Goal: Task Accomplishment & Management: Complete application form

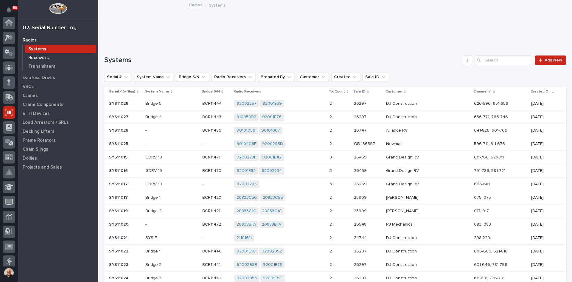
scroll to position [78, 0]
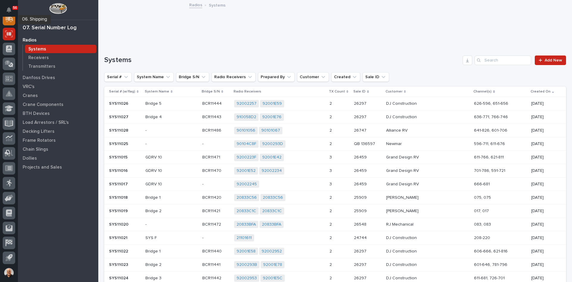
click at [7, 19] on icon at bounding box center [10, 18] width 8 height 6
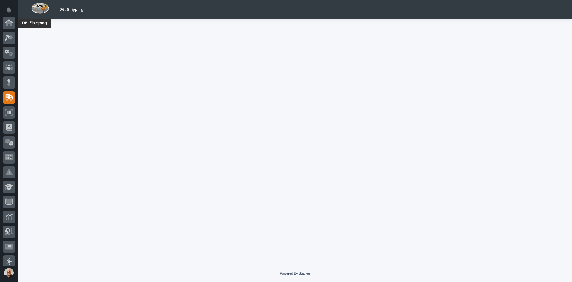
scroll to position [75, 0]
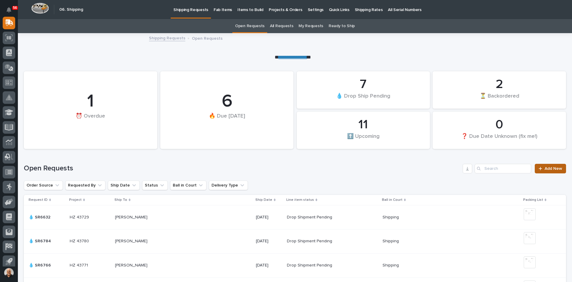
click at [545, 166] on span "Add New" at bounding box center [554, 168] width 18 height 4
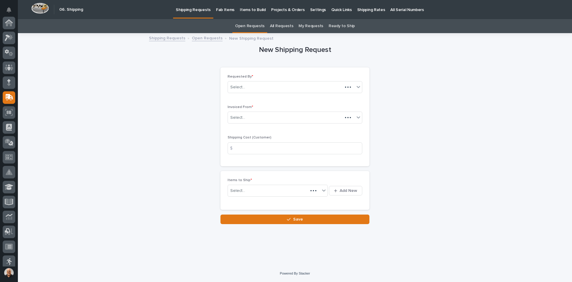
scroll to position [75, 0]
click at [255, 116] on div "Select..." at bounding box center [291, 118] width 127 height 10
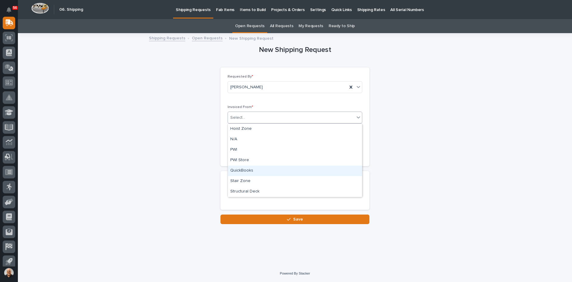
click at [246, 167] on div "QuickBooks" at bounding box center [295, 170] width 134 height 10
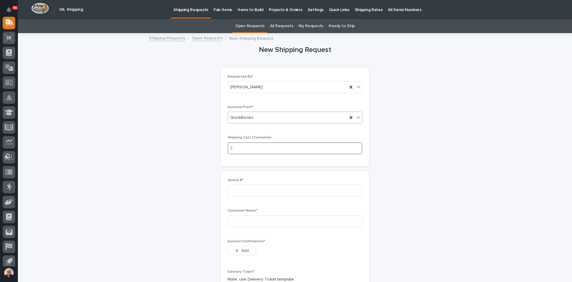
click at [243, 148] on input at bounding box center [295, 148] width 135 height 12
type input "25.00"
click at [232, 188] on input at bounding box center [295, 190] width 135 height 12
type input "136597"
click at [239, 220] on input at bounding box center [295, 221] width 135 height 12
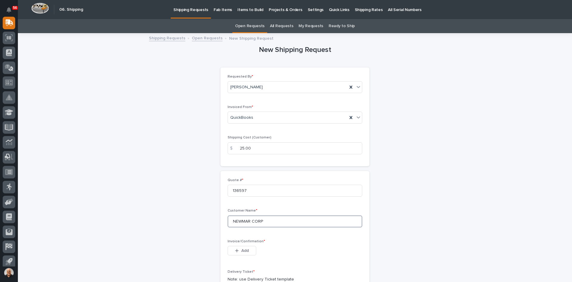
type input "NEWMAR CORP"
click at [245, 250] on span "Add" at bounding box center [244, 250] width 7 height 5
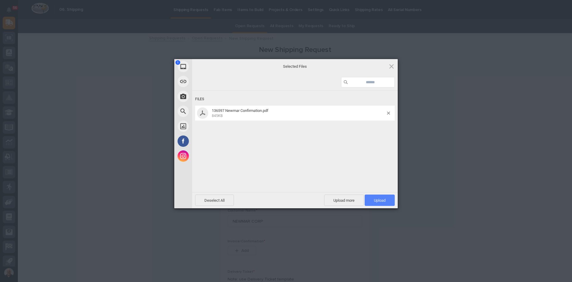
click at [381, 198] on span "Upload 1" at bounding box center [380, 200] width 12 height 4
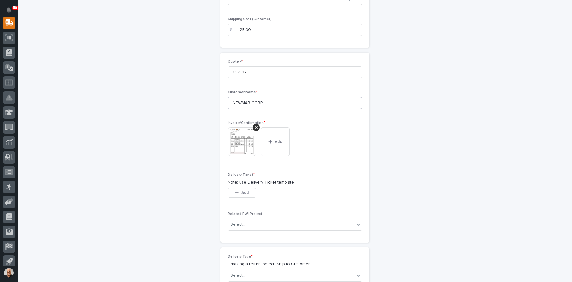
scroll to position [119, 0]
click at [245, 193] on span "Add" at bounding box center [244, 191] width 7 height 5
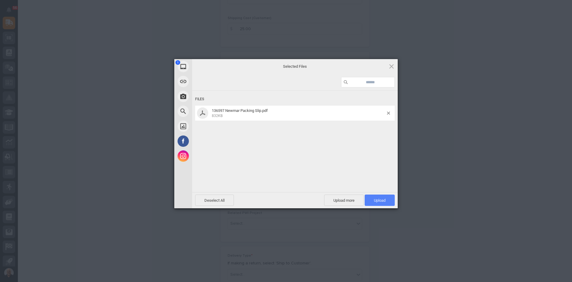
click at [385, 199] on span "Upload 1" at bounding box center [380, 200] width 12 height 4
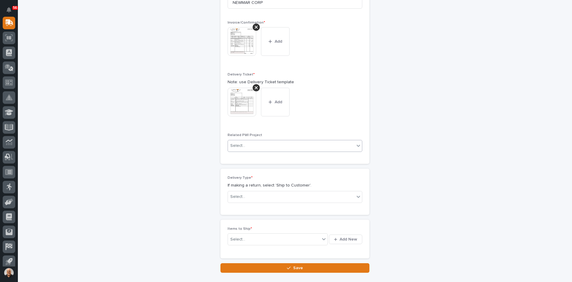
scroll to position [249, 0]
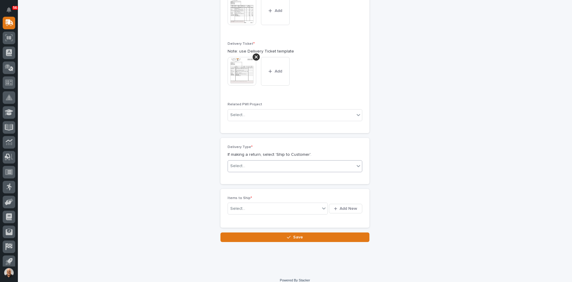
click at [251, 165] on div "Select..." at bounding box center [291, 166] width 127 height 10
click at [247, 175] on div "Ship to Customer" at bounding box center [293, 177] width 134 height 10
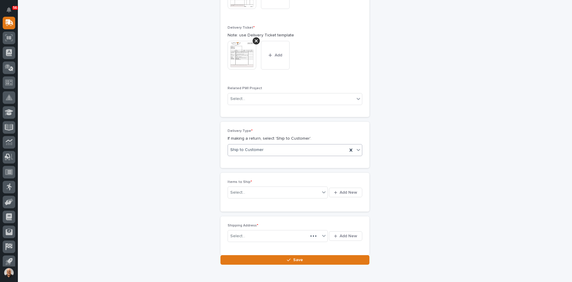
scroll to position [271, 0]
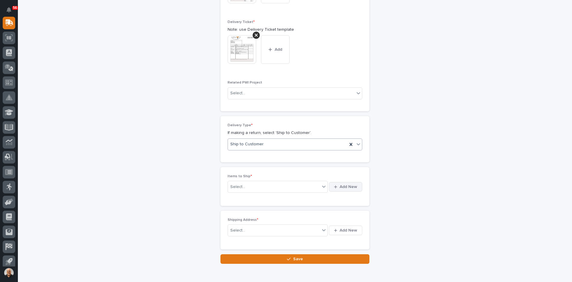
click at [346, 188] on span "Add New" at bounding box center [349, 186] width 18 height 5
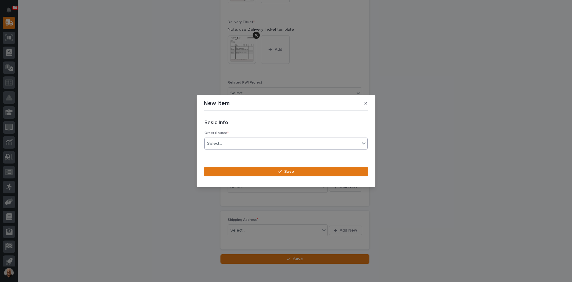
click at [225, 142] on div "Select..." at bounding box center [282, 144] width 155 height 10
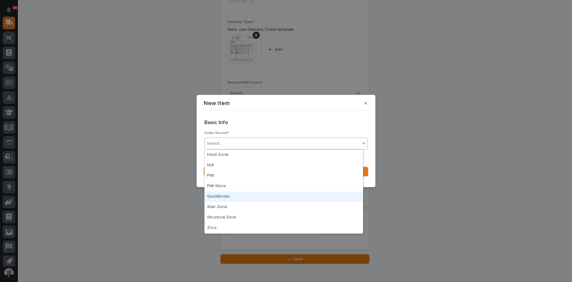
click at [224, 196] on div "QuickBooks" at bounding box center [284, 196] width 158 height 10
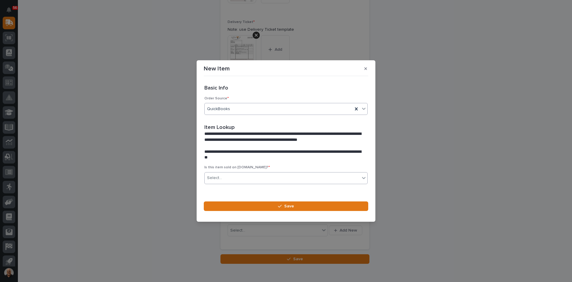
click at [220, 175] on div "Select..." at bounding box center [214, 178] width 15 height 6
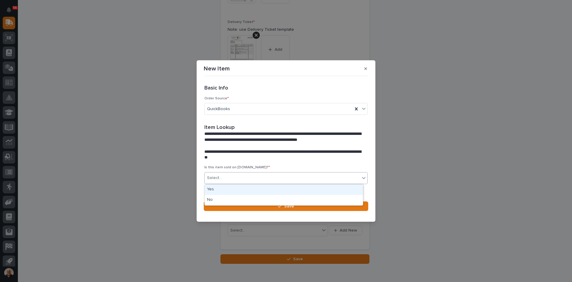
click at [217, 190] on div "Yes" at bounding box center [284, 189] width 158 height 10
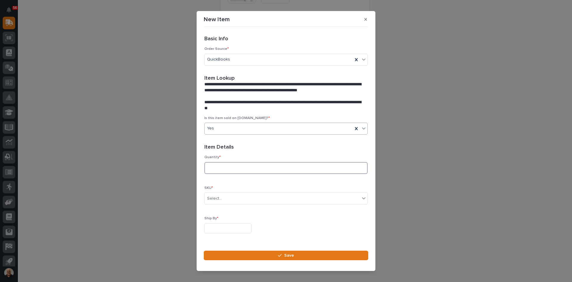
click at [216, 168] on input at bounding box center [285, 168] width 163 height 12
type input "1"
click at [224, 195] on div "Select..." at bounding box center [282, 198] width 155 height 10
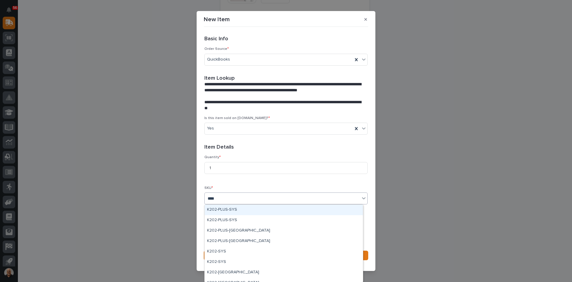
type input "****"
click at [251, 182] on div "Quantity * 1 SKU * option K202-PLUS-SYS focused, 1 of 60. 60 results available …" at bounding box center [285, 196] width 163 height 83
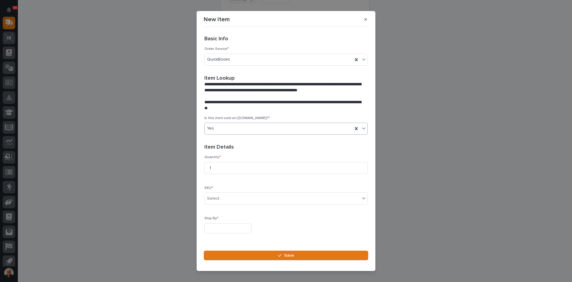
click at [225, 124] on div "Yes" at bounding box center [285, 128] width 163 height 12
click at [216, 151] on div "No" at bounding box center [284, 150] width 158 height 10
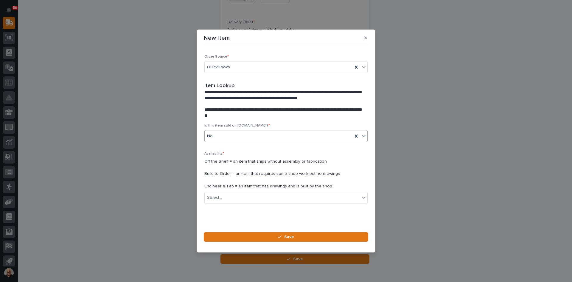
scroll to position [16, 0]
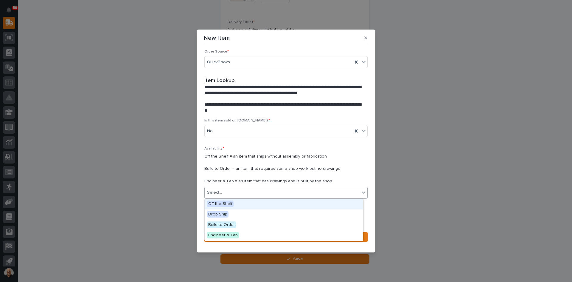
click at [223, 191] on input "text" at bounding box center [223, 192] width 1 height 5
click at [221, 204] on span "Off the Shelf" at bounding box center [220, 203] width 27 height 7
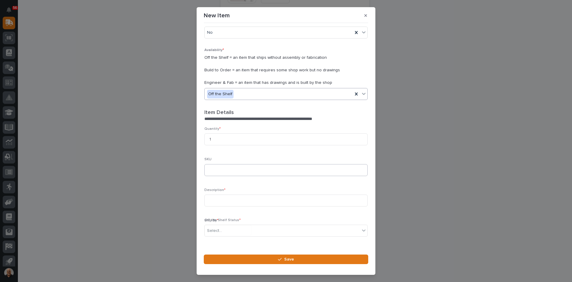
scroll to position [98, 0]
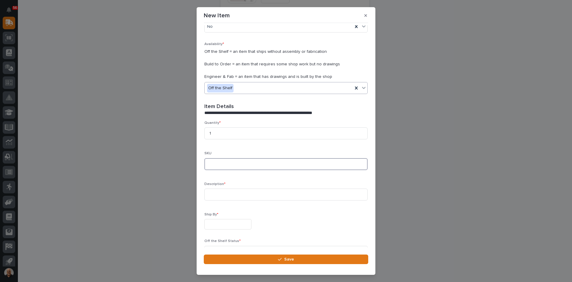
click at [212, 164] on input at bounding box center [285, 164] width 163 height 12
type input "i"
type input "IMK202PLUS-RU"
click at [215, 196] on input at bounding box center [285, 194] width 163 height 12
type input "k"
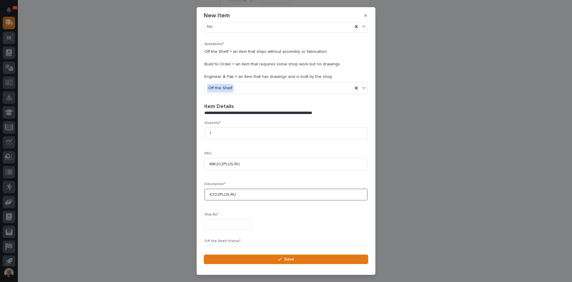
type input "K202PLUS-RU"
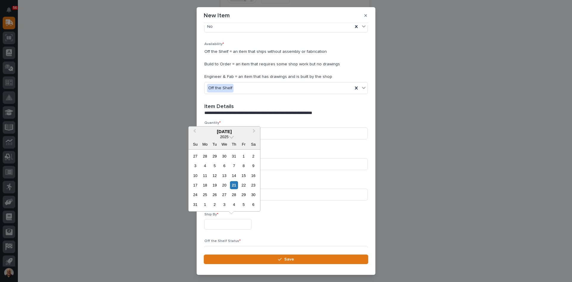
click at [214, 222] on input "text" at bounding box center [227, 224] width 47 height 10
click at [234, 186] on div "21" at bounding box center [234, 185] width 8 height 8
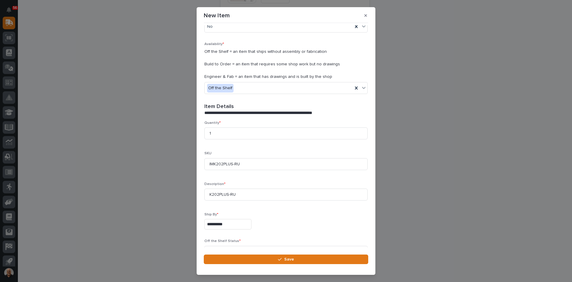
type input "**********"
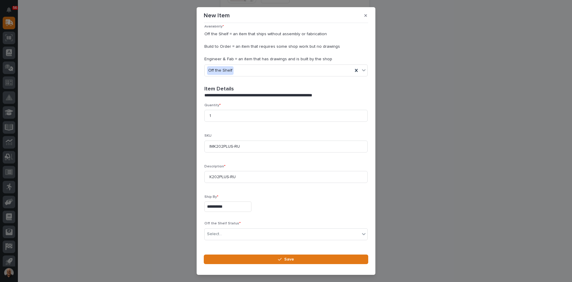
scroll to position [134, 0]
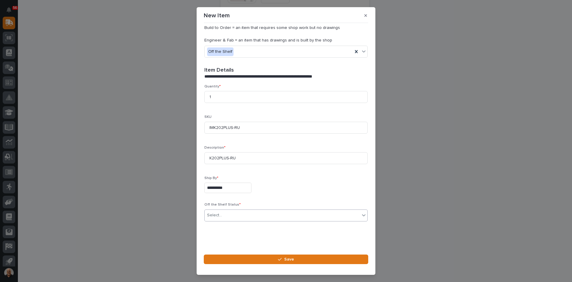
click at [229, 210] on div "Select..." at bounding box center [282, 215] width 155 height 10
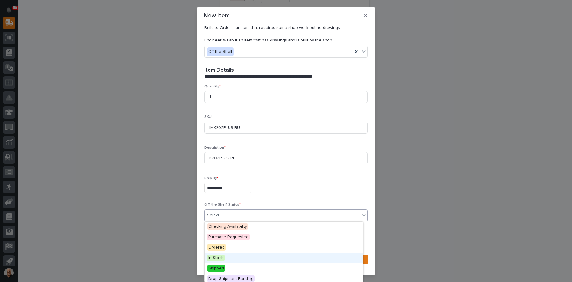
click at [215, 257] on span "In Stock" at bounding box center [216, 257] width 18 height 7
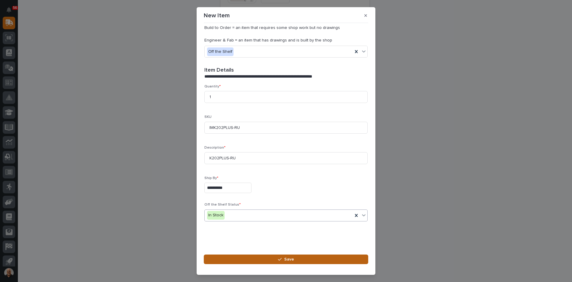
click at [291, 258] on span "Save" at bounding box center [289, 258] width 10 height 5
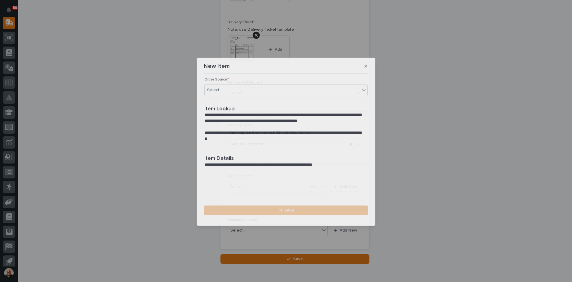
scroll to position [0, 0]
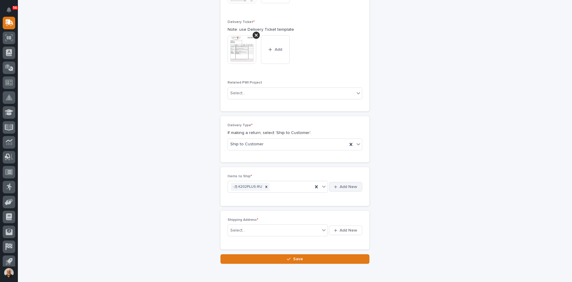
click at [340, 186] on span "Add New" at bounding box center [349, 186] width 18 height 5
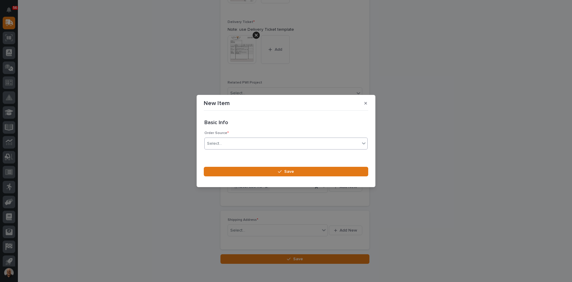
click at [221, 142] on div "Select..." at bounding box center [282, 144] width 155 height 10
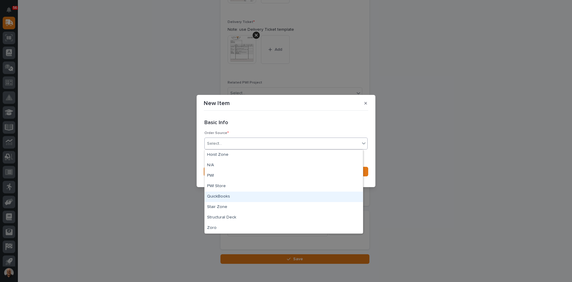
click at [226, 195] on div "QuickBooks" at bounding box center [284, 196] width 158 height 10
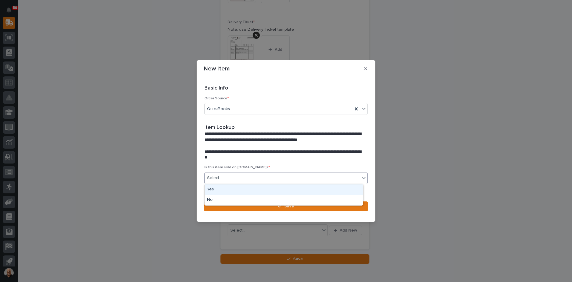
click at [224, 175] on div "Select..." at bounding box center [282, 178] width 155 height 10
click at [219, 199] on div "No" at bounding box center [284, 200] width 158 height 10
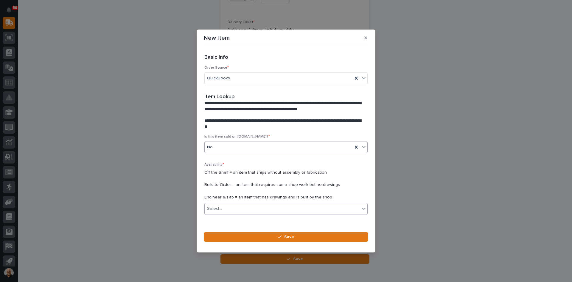
click at [228, 207] on div "Select..." at bounding box center [282, 209] width 155 height 10
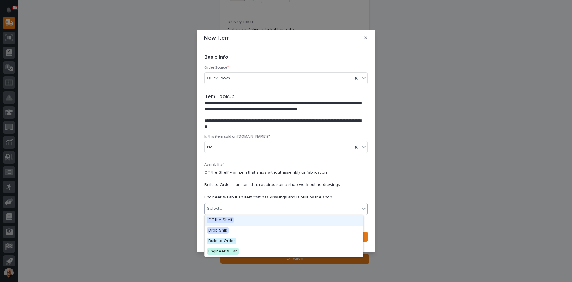
click at [226, 219] on span "Off the Shelf" at bounding box center [220, 219] width 27 height 7
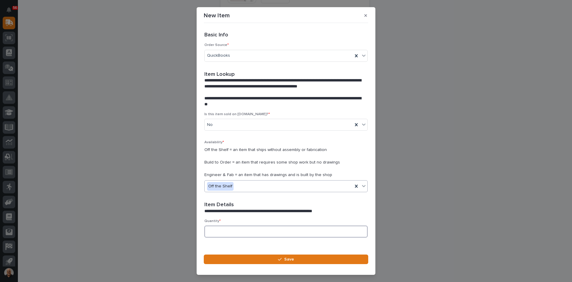
click at [225, 228] on input at bounding box center [285, 231] width 163 height 12
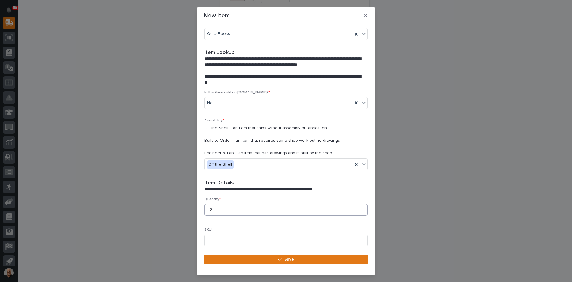
scroll to position [89, 0]
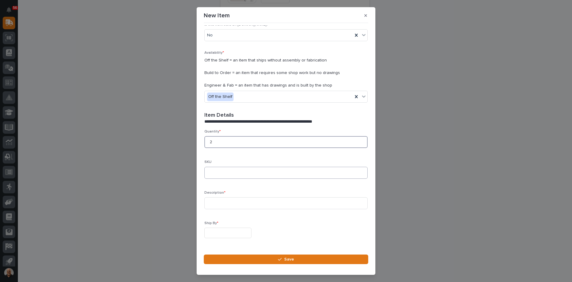
type input "2"
click at [210, 170] on input at bounding box center [285, 173] width 163 height 12
type input "IMK404PLUS-[GEOGRAPHIC_DATA]"
click at [215, 201] on input at bounding box center [285, 203] width 163 height 12
type input "k"
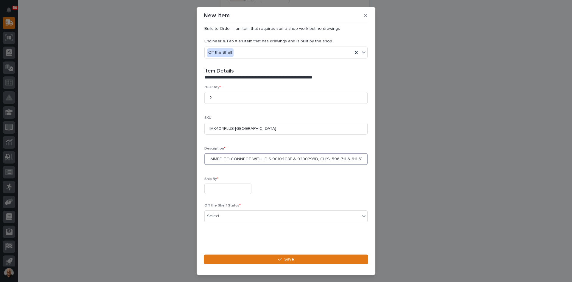
scroll to position [134, 0]
type input "K404PLUS-TX PROGRAMMED TO CONNECT WITH ID'S 90104C8F & 9200293D, CH'S: 596-711 …"
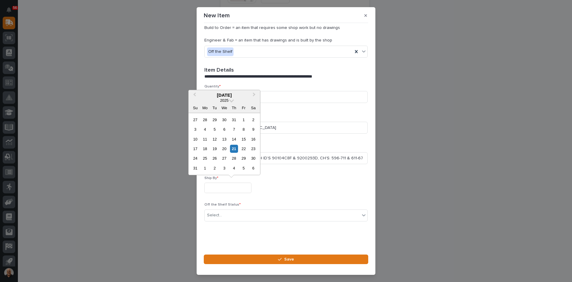
click at [220, 185] on input "text" at bounding box center [227, 187] width 47 height 10
click at [237, 147] on div "21" at bounding box center [234, 149] width 8 height 8
type input "**********"
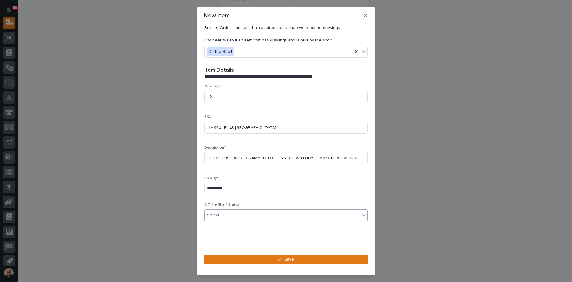
click at [247, 216] on div "Select..." at bounding box center [282, 215] width 155 height 10
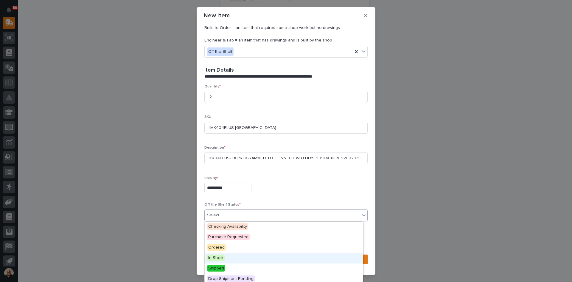
click at [225, 262] on div "In Stock" at bounding box center [284, 258] width 158 height 10
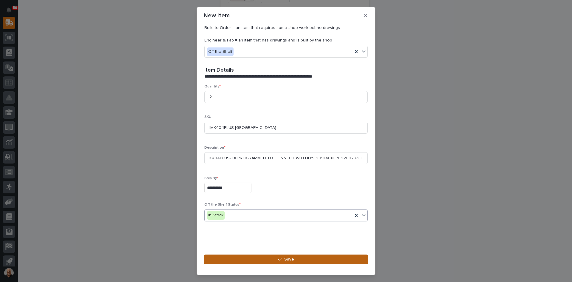
click at [288, 259] on span "Save" at bounding box center [289, 258] width 10 height 5
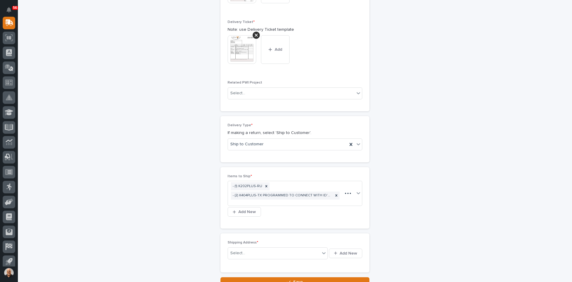
scroll to position [282, 0]
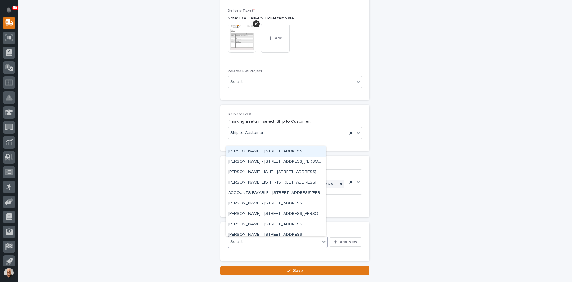
click at [252, 240] on div "Select..." at bounding box center [274, 242] width 92 height 10
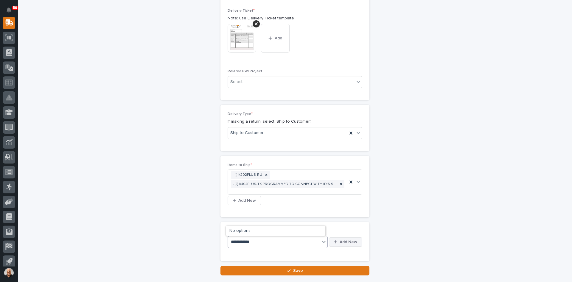
type input "**********"
click at [347, 239] on span "Add New" at bounding box center [349, 241] width 18 height 5
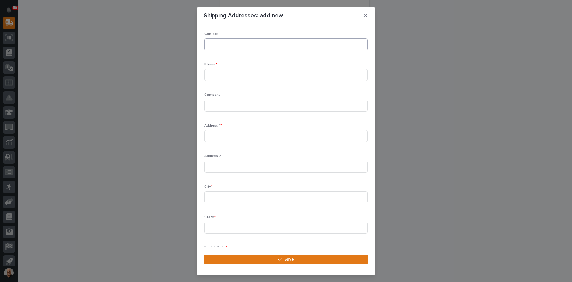
click at [210, 43] on input at bounding box center [285, 44] width 163 height 12
type input "[PERSON_NAME]"
click at [212, 74] on input at bounding box center [285, 75] width 163 height 12
type input "[PHONE_NUMBER]"
click at [218, 106] on input at bounding box center [285, 106] width 163 height 12
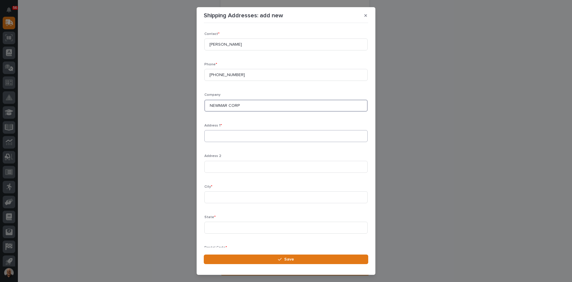
type input "NEWMAR CORP"
click at [216, 133] on input at bounding box center [285, 136] width 163 height 12
type input "1760 CHEYENNE ST"
click at [215, 197] on input at bounding box center [285, 197] width 163 height 12
type input "NAPPANEE"
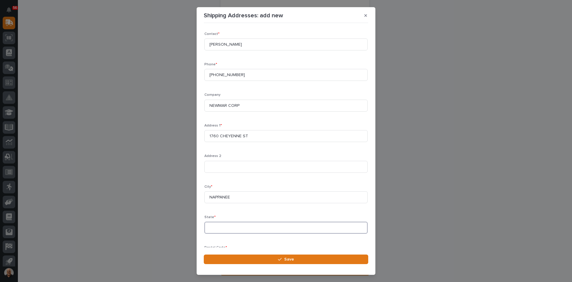
click at [218, 226] on input at bounding box center [285, 227] width 163 height 12
type input "IN"
click at [216, 222] on input at bounding box center [285, 223] width 163 height 12
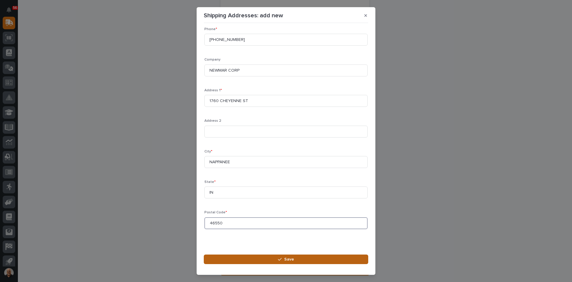
type input "46550"
click at [292, 258] on span "Save" at bounding box center [289, 258] width 10 height 5
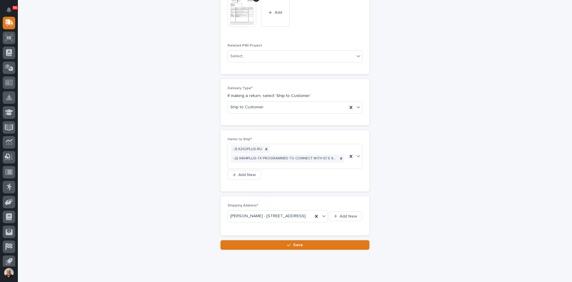
scroll to position [333, 0]
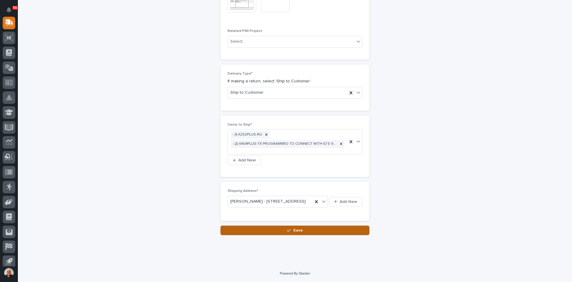
click at [302, 229] on button "Save" at bounding box center [295, 230] width 149 height 10
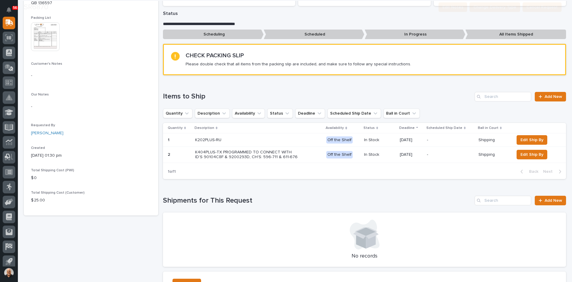
scroll to position [149, 0]
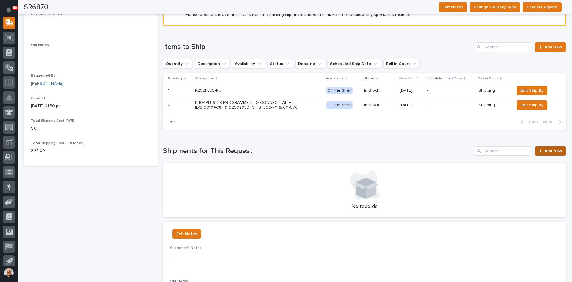
click at [551, 153] on link "Add New" at bounding box center [550, 151] width 31 height 10
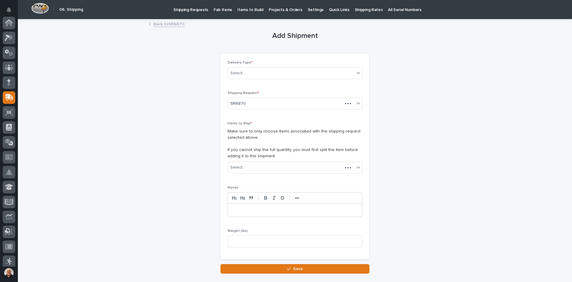
scroll to position [75, 0]
click at [249, 71] on div "Select..." at bounding box center [291, 73] width 127 height 10
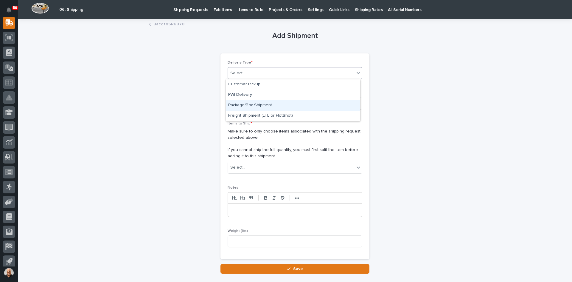
click at [249, 102] on div "Package/Box Shipment" at bounding box center [293, 105] width 134 height 10
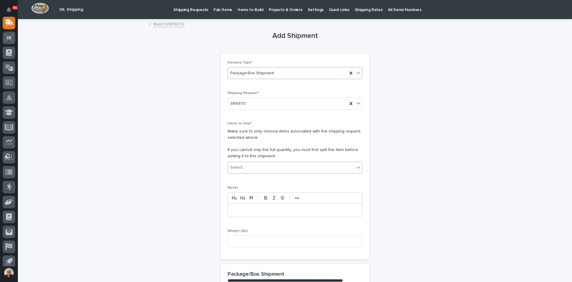
click at [252, 167] on div "Select..." at bounding box center [291, 167] width 127 height 10
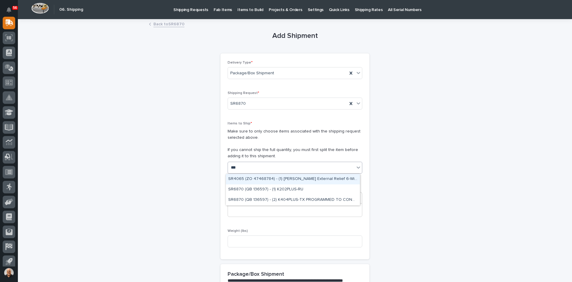
type input "****"
click at [256, 179] on div "SR6870 (QB 136597) - (1) K202PLUS-RU" at bounding box center [293, 179] width 134 height 10
type input "****"
click at [276, 179] on div "SR6870 (QB 136597) - (2) K404PLUS-TX PROGRAMMED TO CONNECT WITH ID'S 90104C8F &…" at bounding box center [293, 179] width 134 height 10
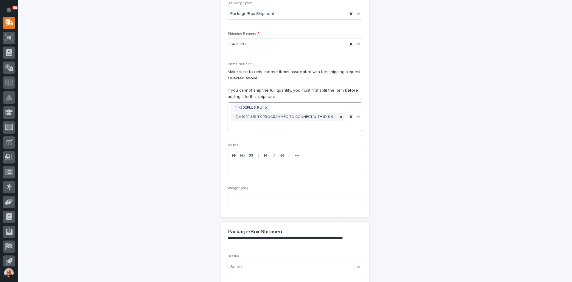
scroll to position [60, 0]
click at [241, 198] on input at bounding box center [295, 199] width 135 height 12
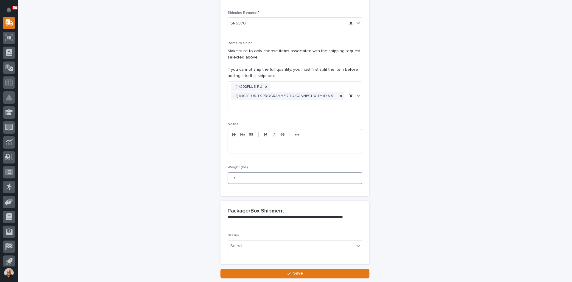
scroll to position [89, 0]
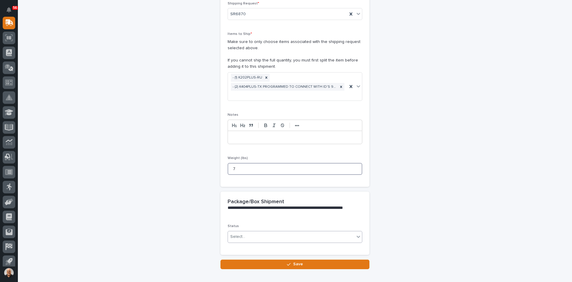
type input "7"
click at [248, 234] on div "Select..." at bounding box center [291, 237] width 127 height 10
click at [240, 257] on span "Shipped" at bounding box center [237, 258] width 18 height 7
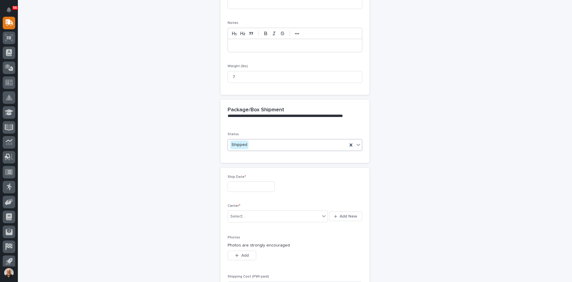
scroll to position [191, 0]
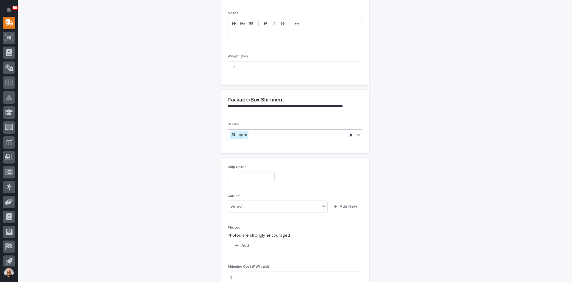
click at [248, 177] on input "text" at bounding box center [251, 176] width 47 height 10
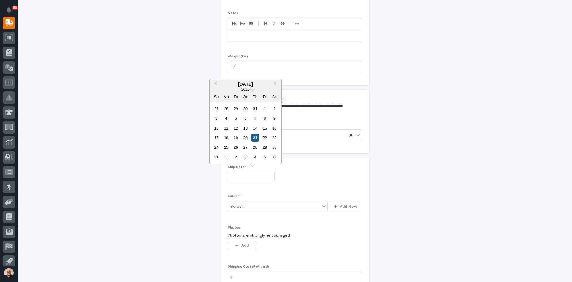
click at [255, 136] on div "21" at bounding box center [255, 138] width 8 height 8
type input "**********"
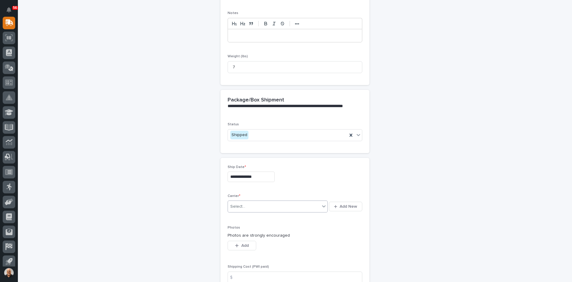
click at [259, 207] on div "Select..." at bounding box center [274, 206] width 92 height 10
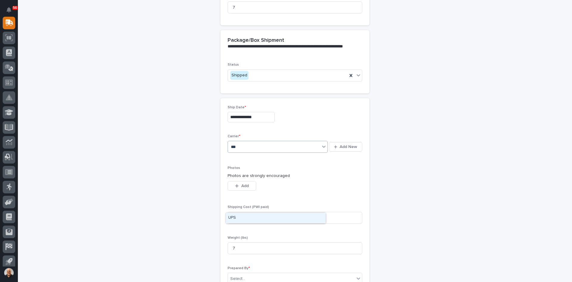
type input "***"
click at [266, 198] on div "**********" at bounding box center [295, 197] width 135 height 184
click at [237, 218] on div "$" at bounding box center [234, 218] width 12 height 12
click at [237, 217] on div "$" at bounding box center [234, 218] width 12 height 12
click at [244, 217] on input at bounding box center [295, 218] width 135 height 12
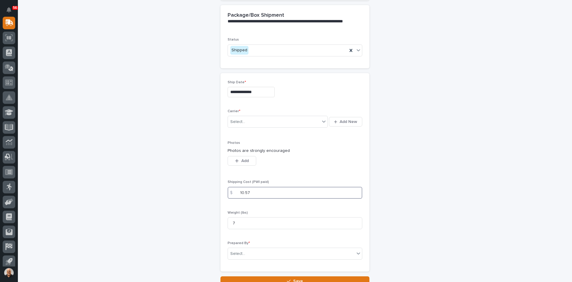
scroll to position [310, 0]
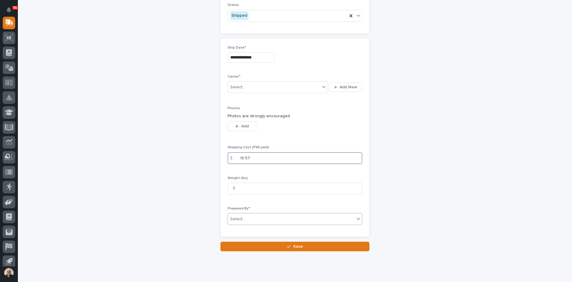
type input "10.57"
click at [247, 216] on div "Select..." at bounding box center [291, 219] width 127 height 10
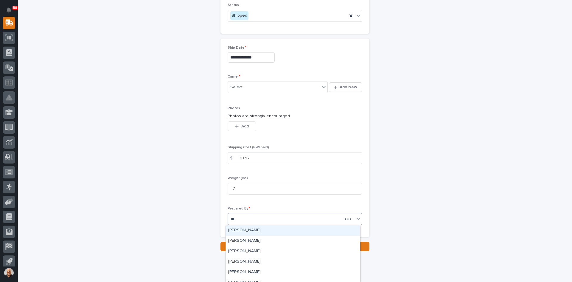
type input "***"
click at [256, 228] on div "[PERSON_NAME]" at bounding box center [293, 230] width 134 height 10
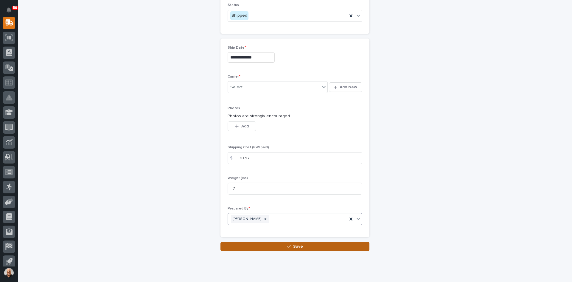
click at [297, 246] on span "Save" at bounding box center [298, 245] width 10 height 5
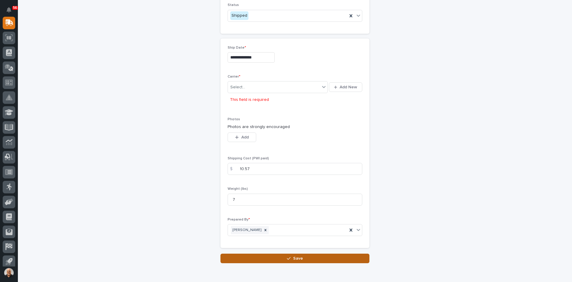
scroll to position [337, 0]
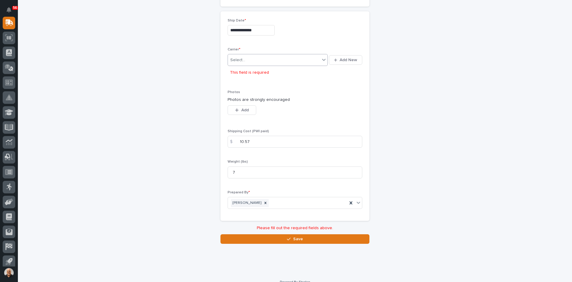
click at [255, 61] on div "Select..." at bounding box center [274, 60] width 92 height 10
type input "***"
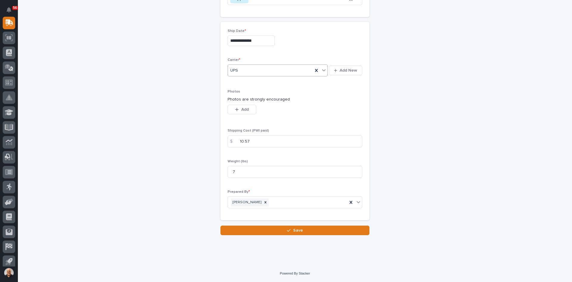
scroll to position [326, 0]
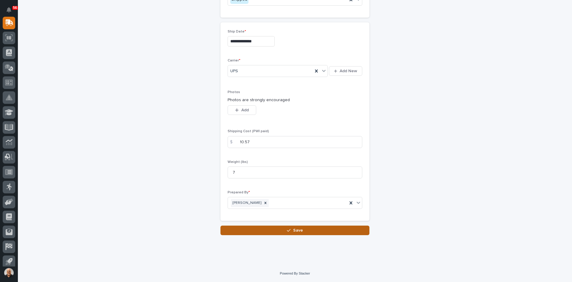
click at [293, 231] on span "Save" at bounding box center [298, 229] width 10 height 5
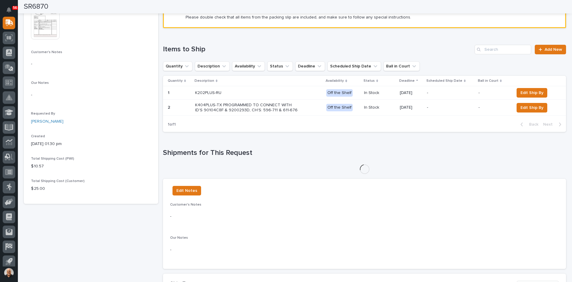
scroll to position [116, 0]
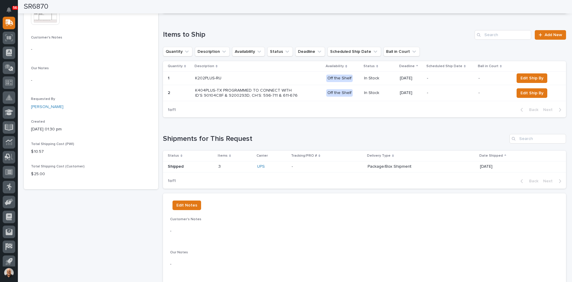
click at [378, 165] on p "Package/Box Shipment" at bounding box center [420, 166] width 104 height 5
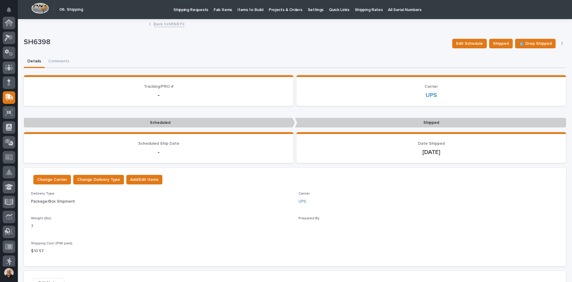
scroll to position [75, 0]
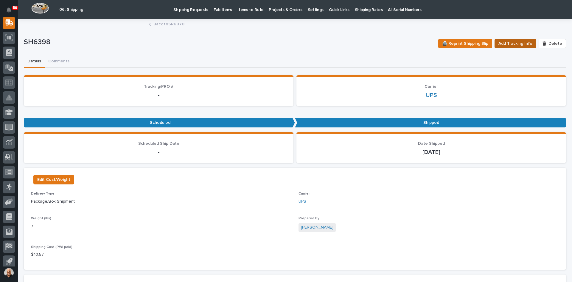
click at [515, 42] on span "Add Tracking Info" at bounding box center [516, 43] width 34 height 7
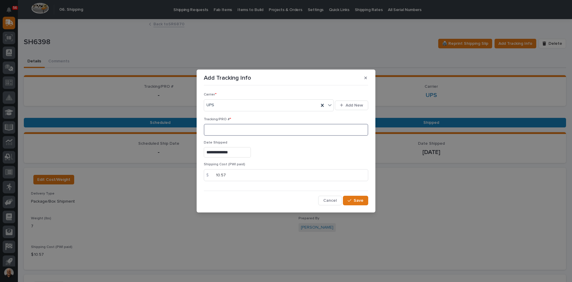
paste input "1Z831R2E0391402877"
type input "1Z831R2E0391402877"
click at [358, 200] on span "Save" at bounding box center [359, 200] width 10 height 5
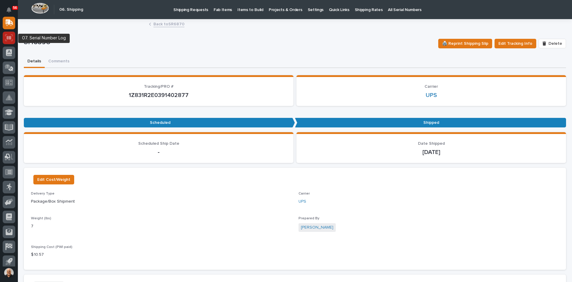
click at [9, 38] on icon at bounding box center [9, 38] width 4 height 4
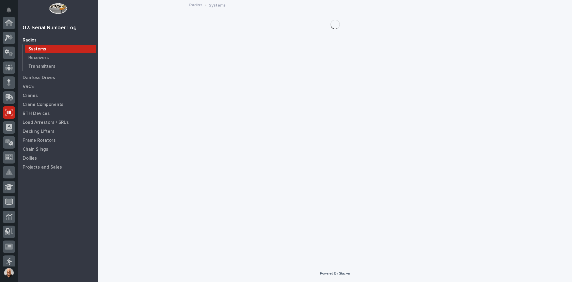
scroll to position [78, 0]
